Goal: Task Accomplishment & Management: Complete application form

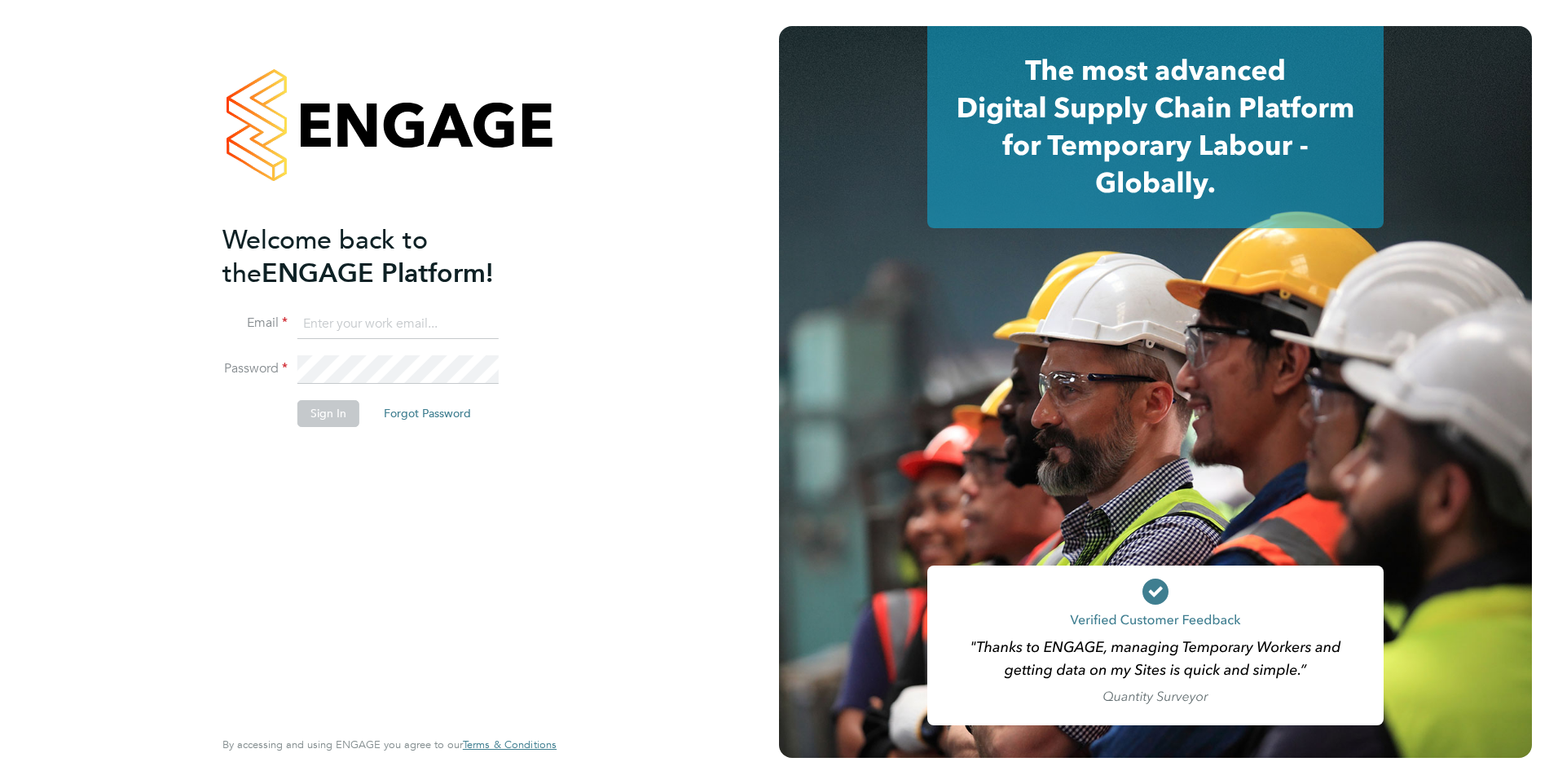
type input "[EMAIL_ADDRESS][PERSON_NAME][DOMAIN_NAME]"
click at [321, 419] on button "Sign In" at bounding box center [329, 412] width 62 height 26
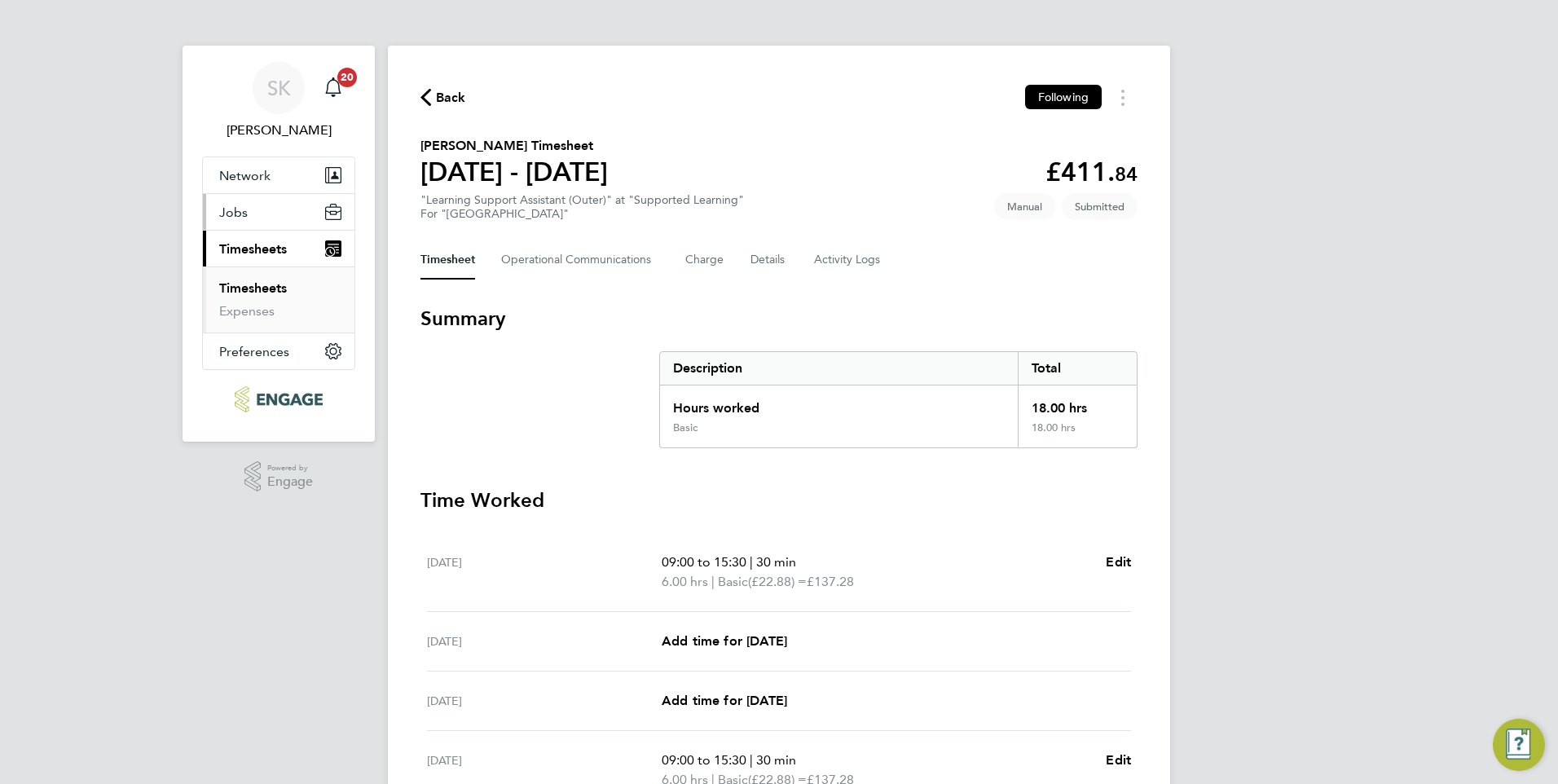
click at [234, 214] on span "Jobs" at bounding box center [234, 212] width 28 height 16
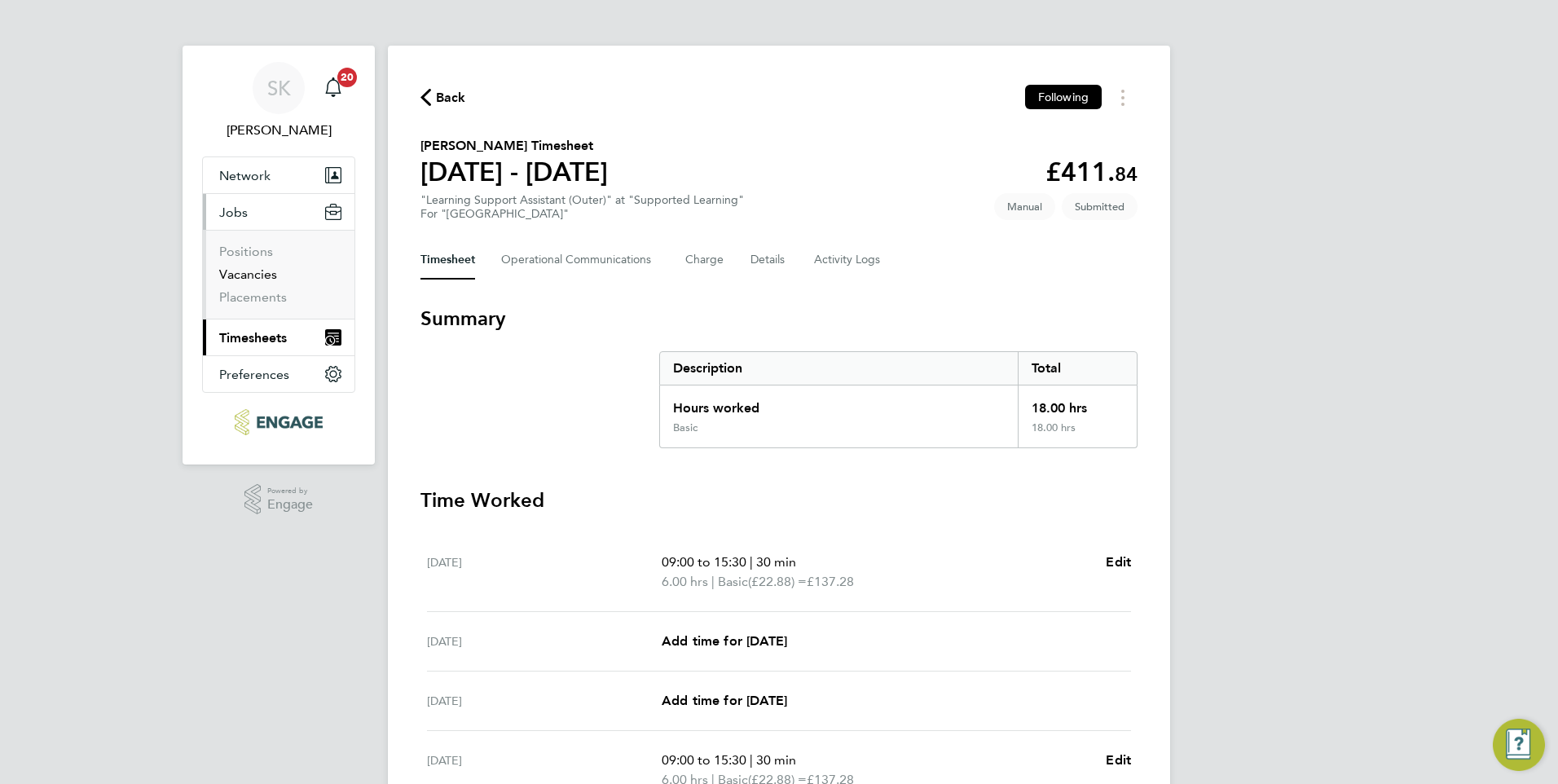
click at [252, 272] on link "Vacancies" at bounding box center [249, 274] width 58 height 16
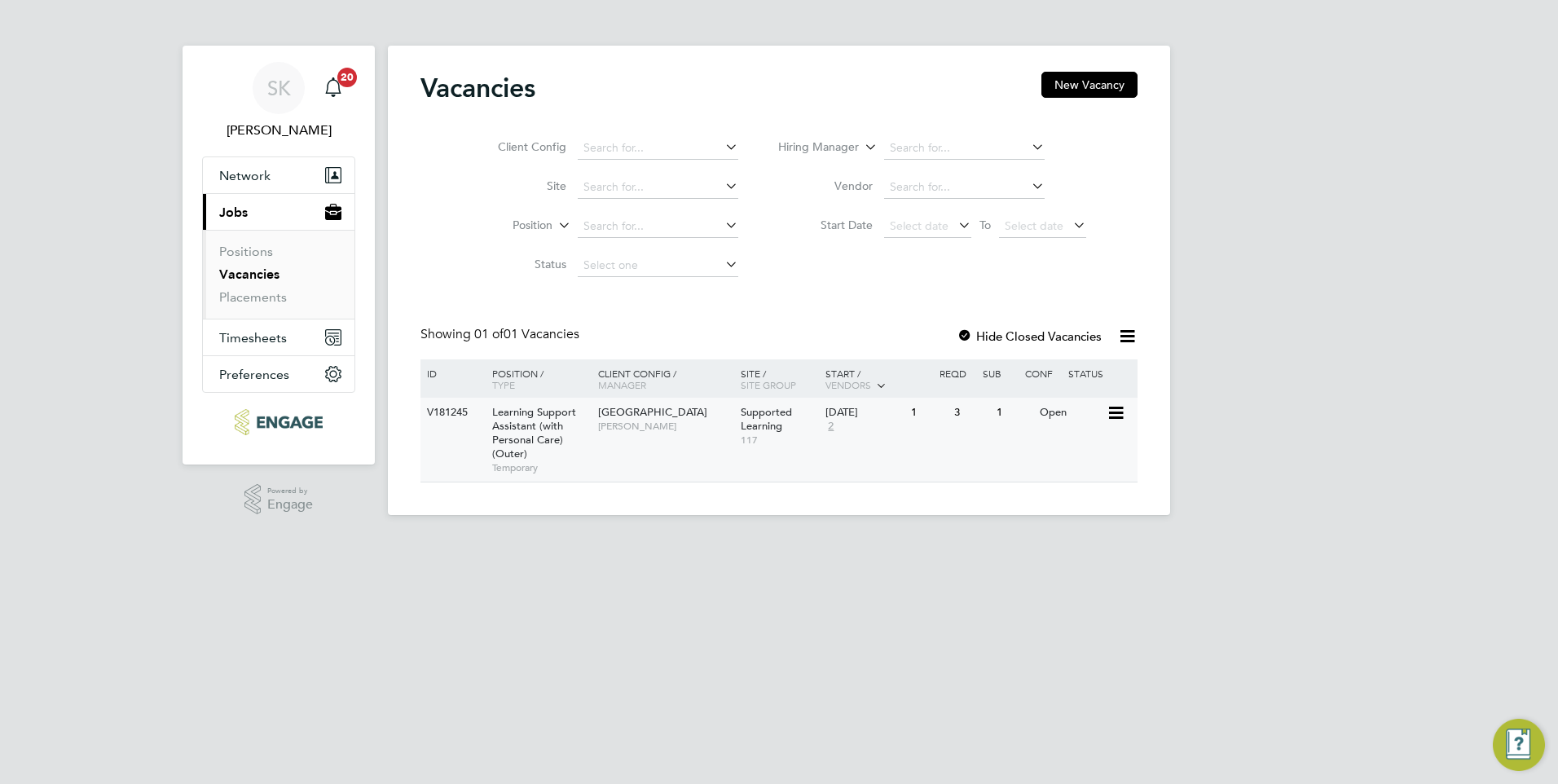
click at [453, 411] on div "V181245" at bounding box center [452, 412] width 57 height 30
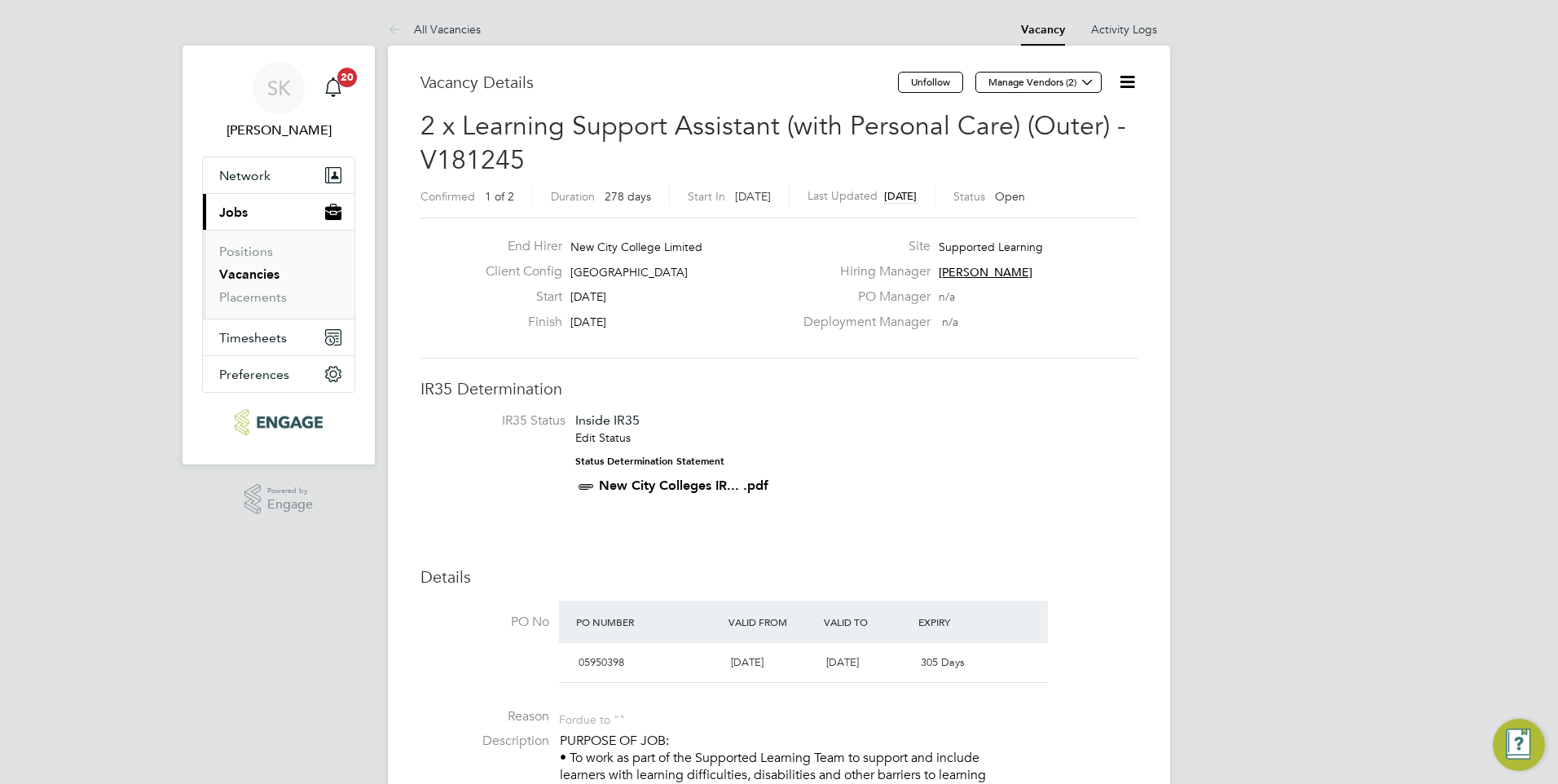
drag, startPoint x: 1555, startPoint y: 223, endPoint x: 1552, endPoint y: 247, distance: 24.2
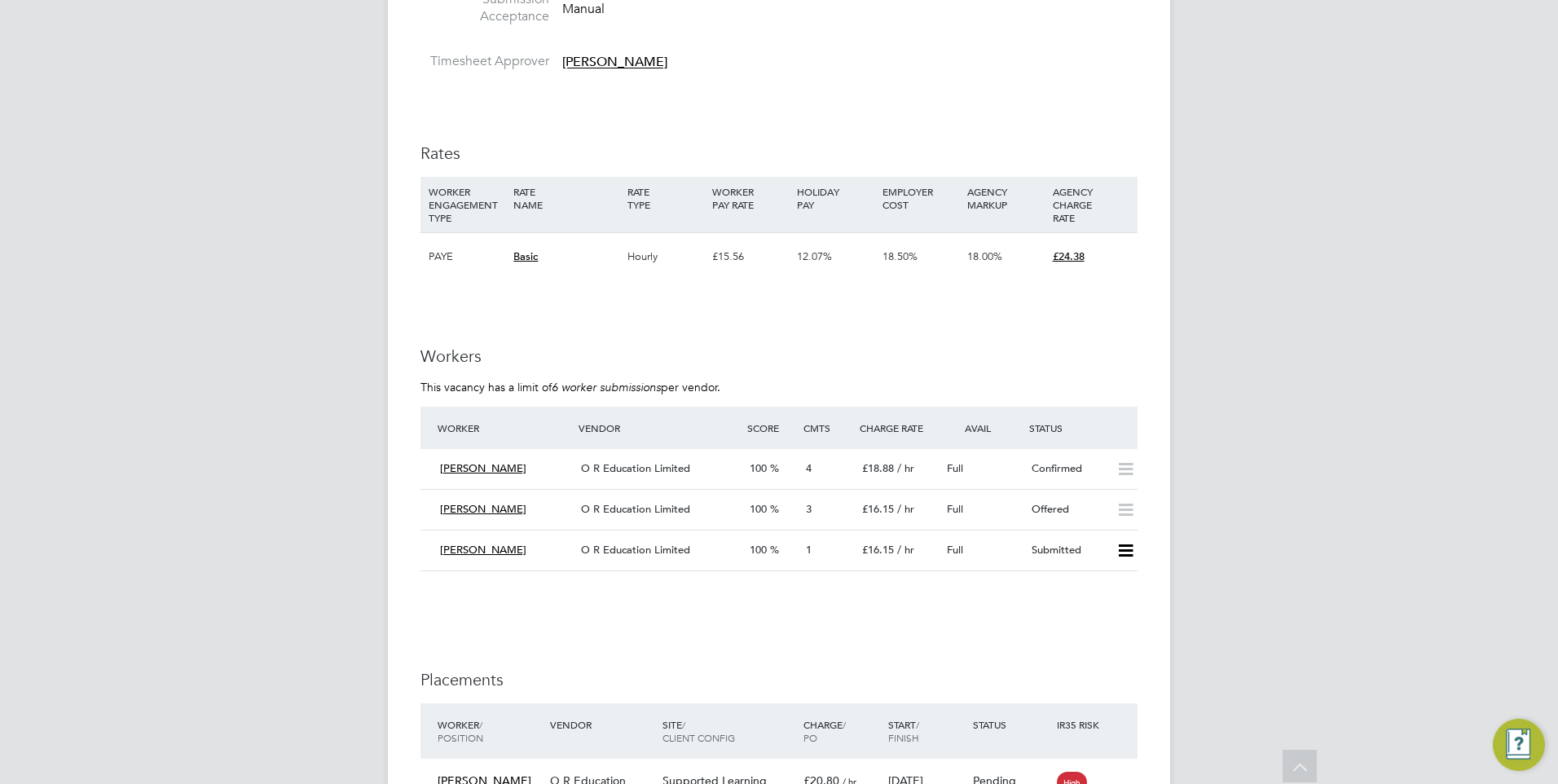
scroll to position [2932, 0]
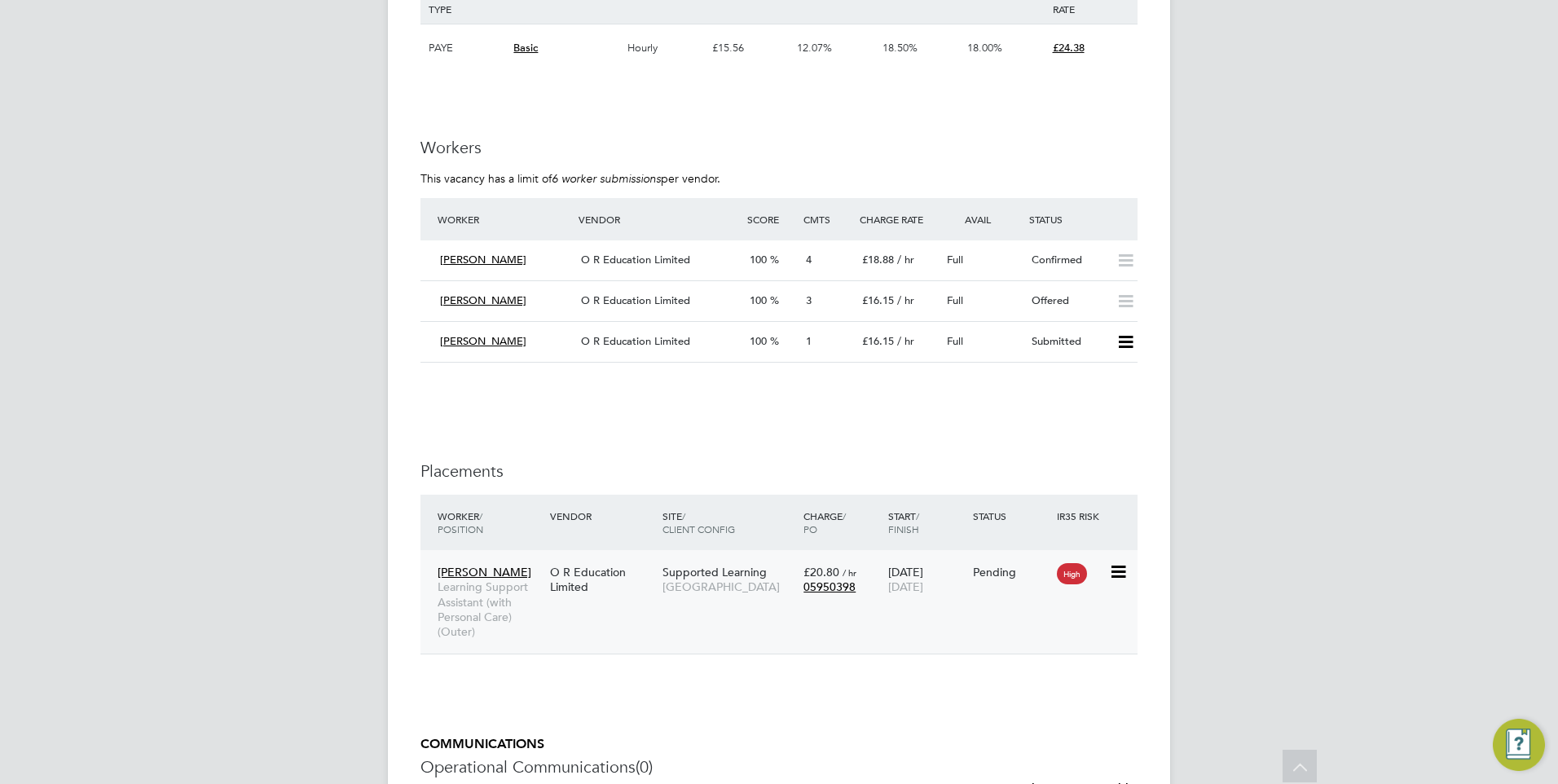
click at [472, 570] on span "[PERSON_NAME]" at bounding box center [484, 572] width 94 height 15
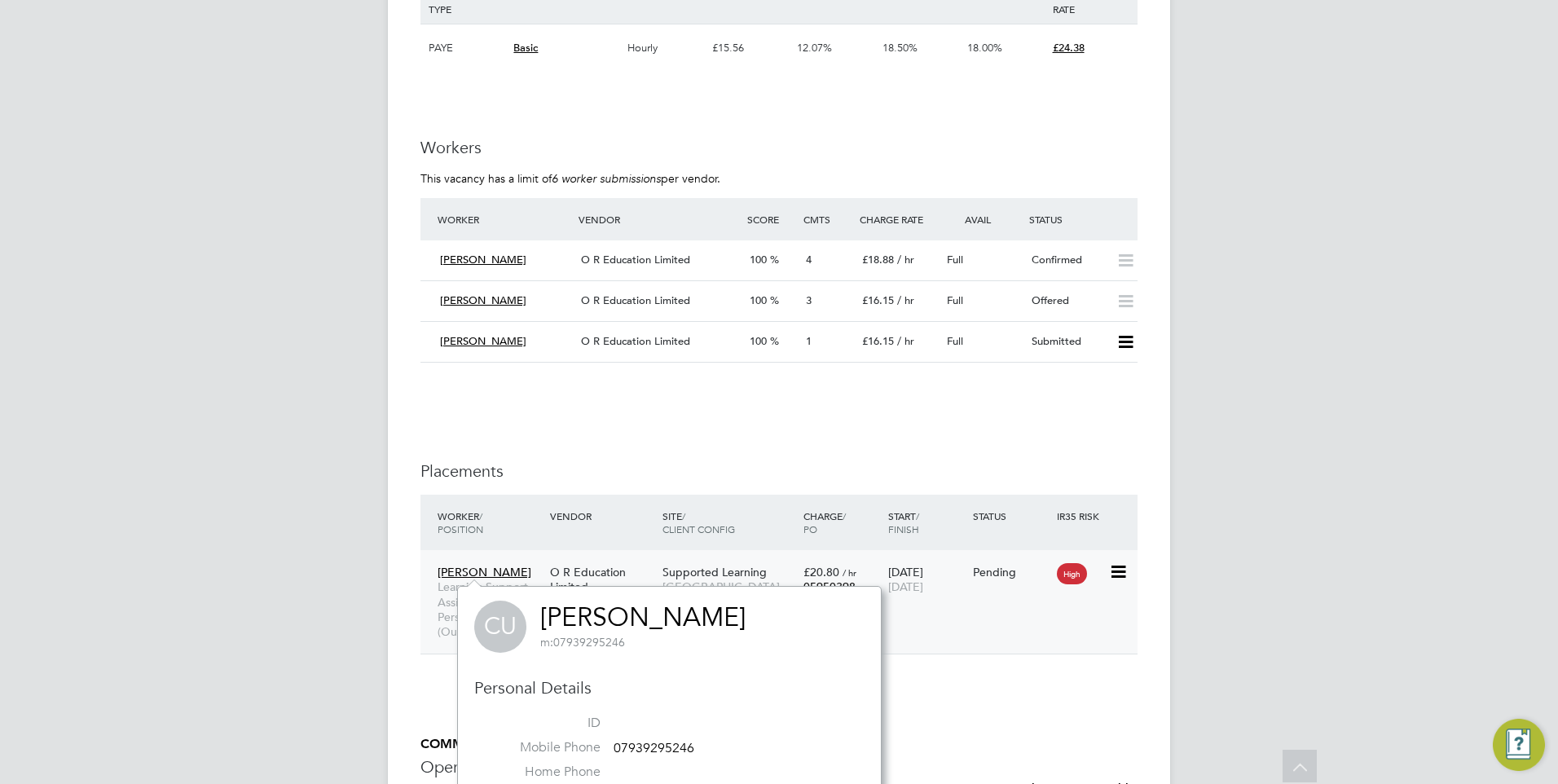
click at [610, 567] on div "O R Education Limited" at bounding box center [601, 579] width 112 height 46
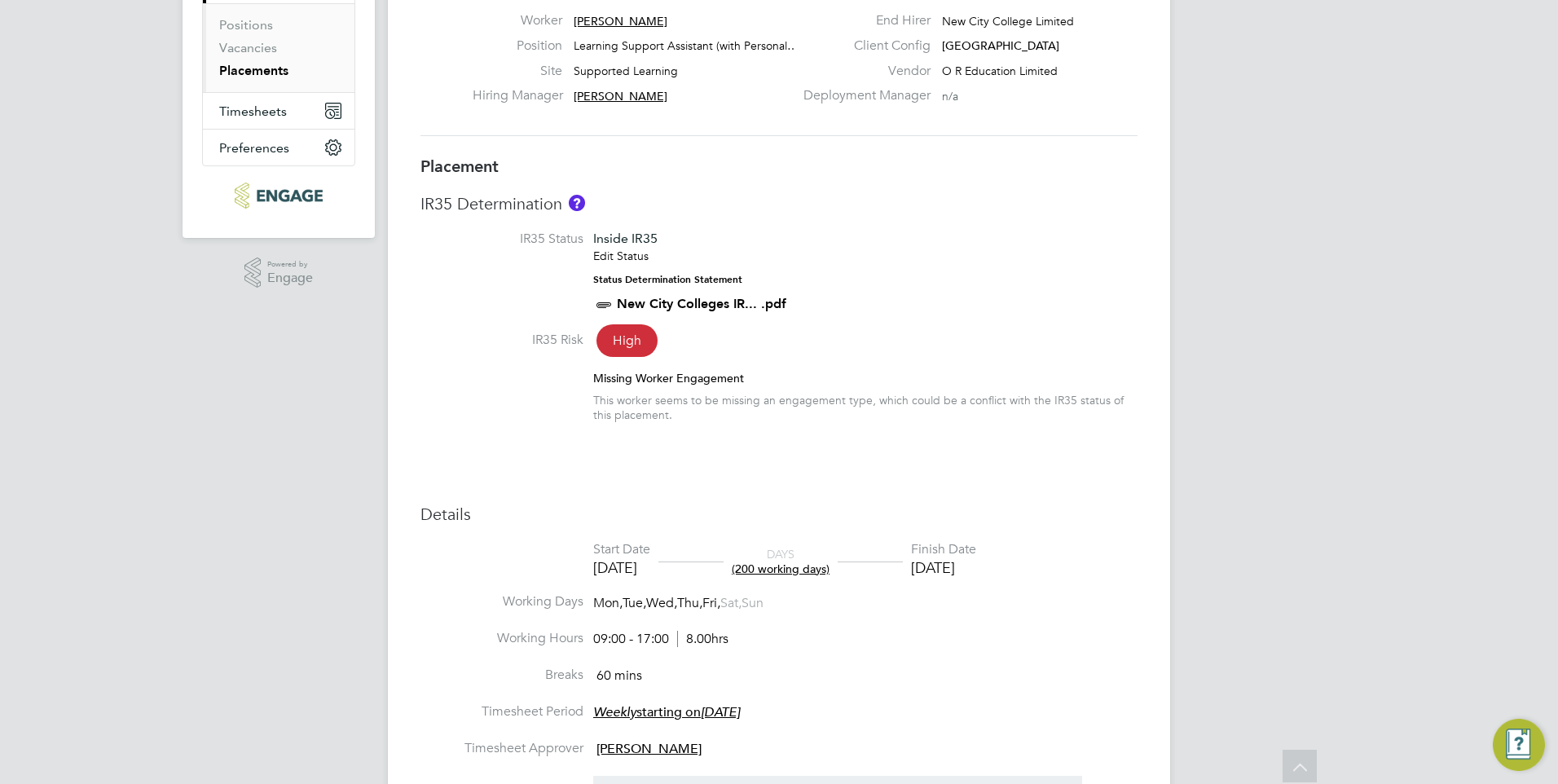
scroll to position [391, 0]
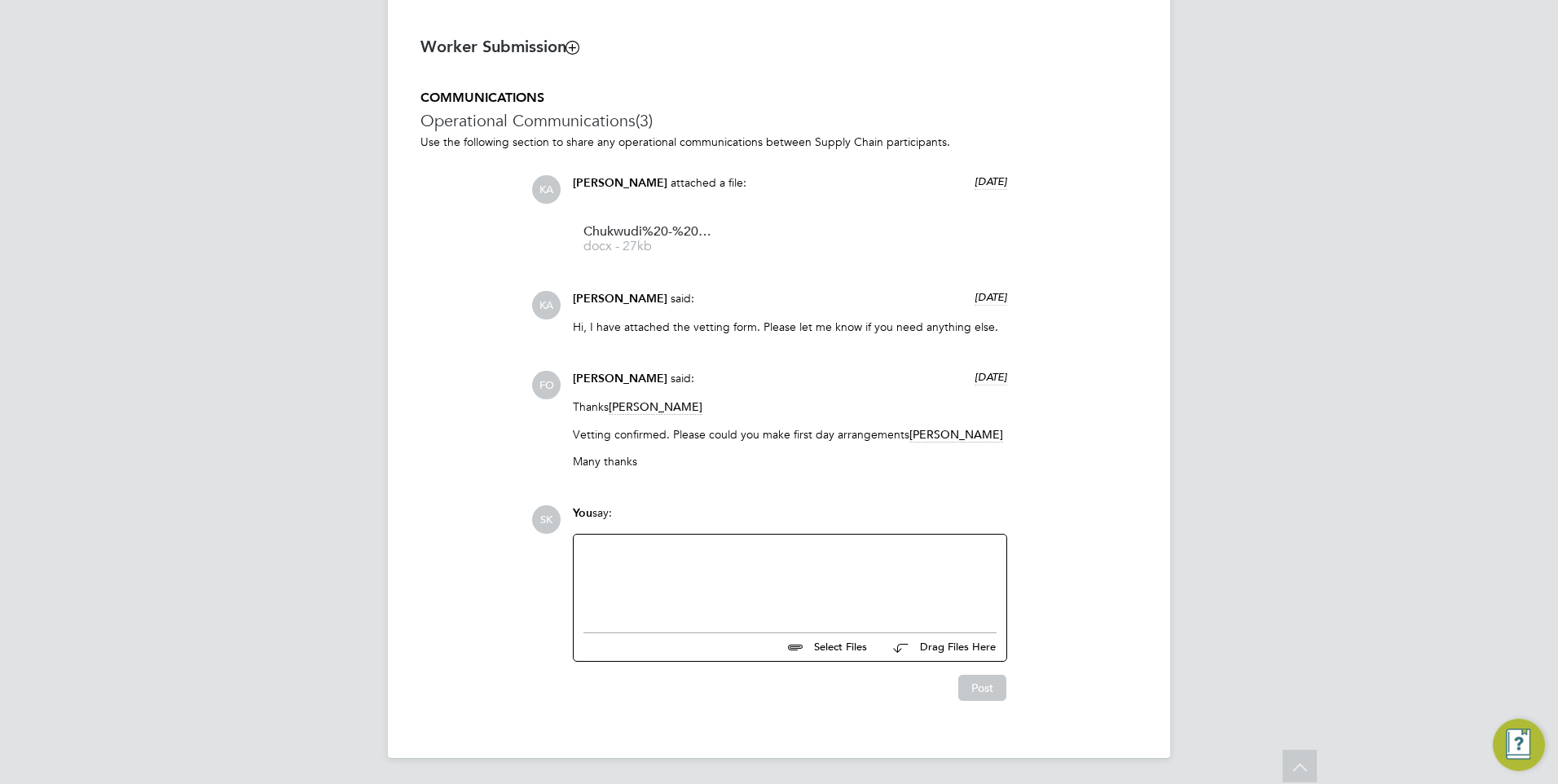
click at [641, 569] on div at bounding box center [790, 579] width 413 height 70
click at [979, 684] on button "Post" at bounding box center [982, 687] width 48 height 26
